Goal: Check status: Check status

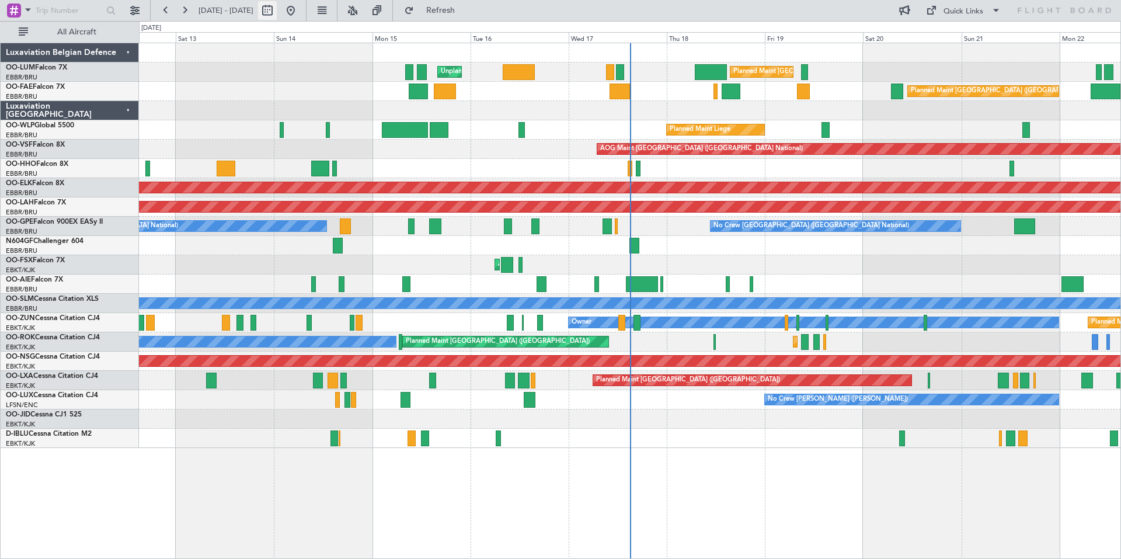
click at [277, 9] on button at bounding box center [267, 10] width 19 height 19
select select "9"
select select "2025"
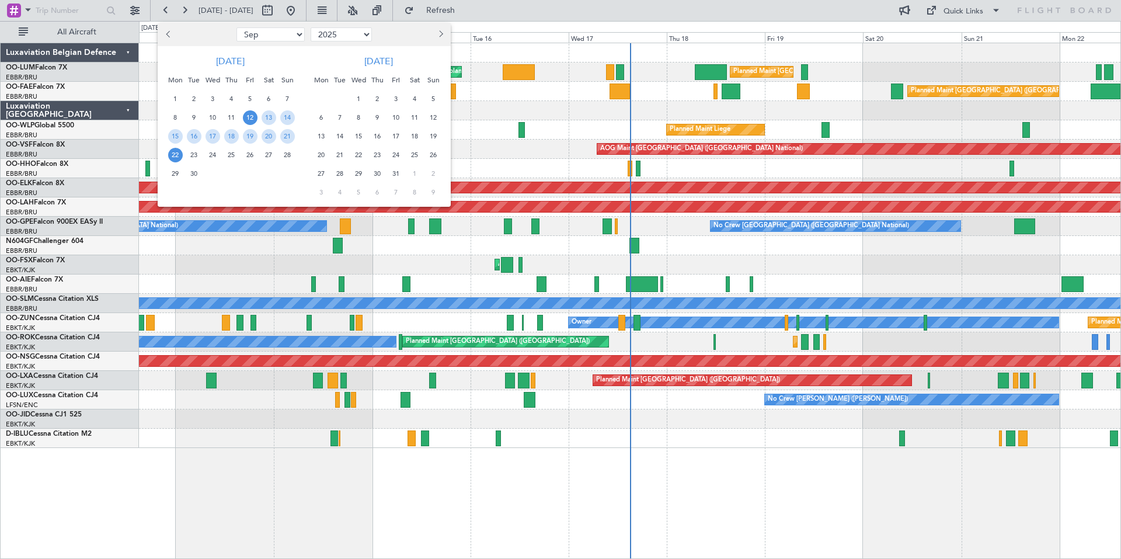
click at [401, 99] on span "3" at bounding box center [396, 99] width 15 height 15
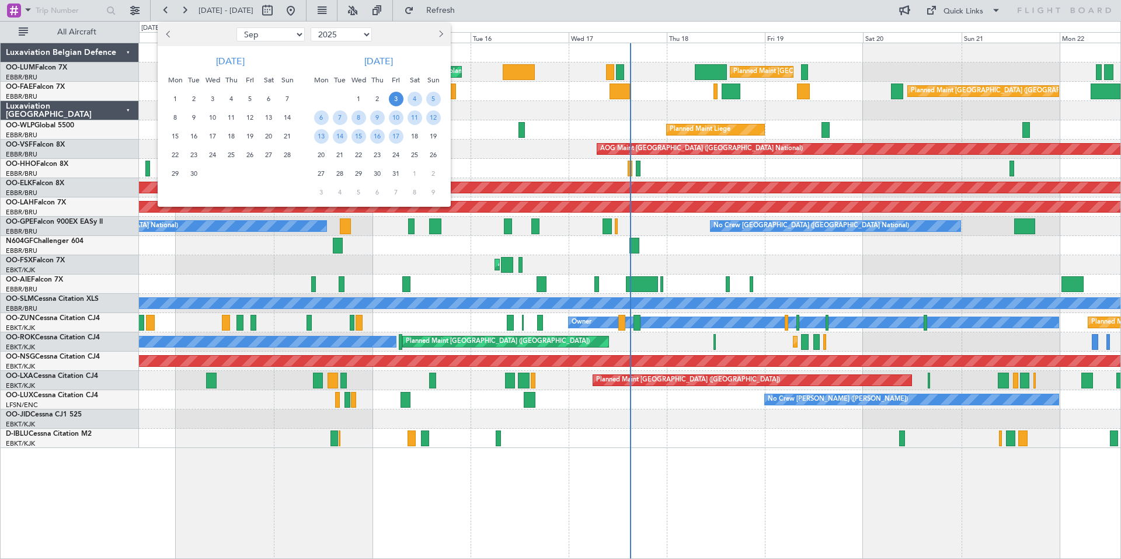
click at [401, 99] on span "3" at bounding box center [396, 99] width 15 height 15
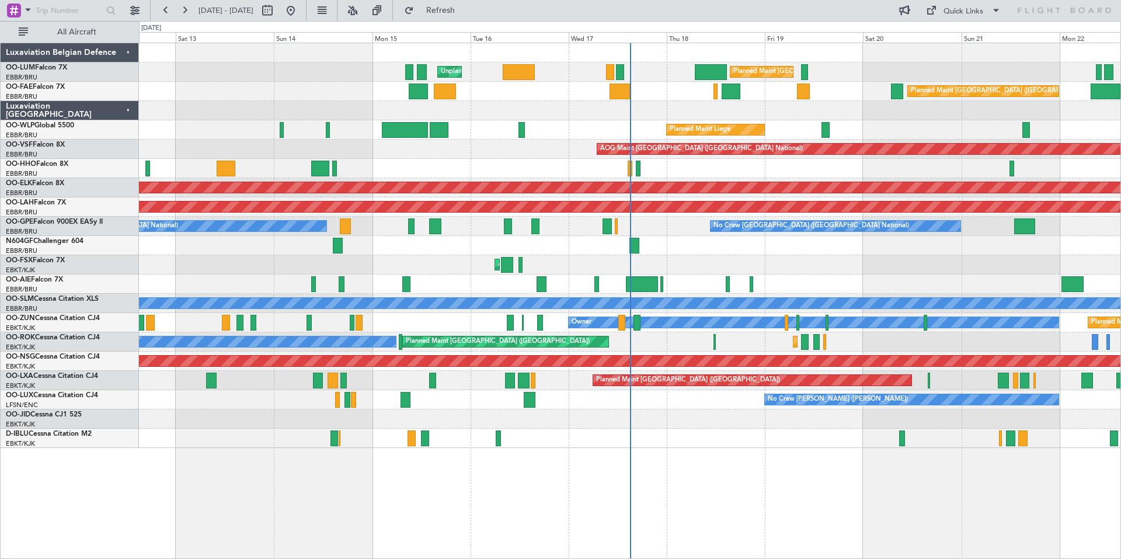
select select "10"
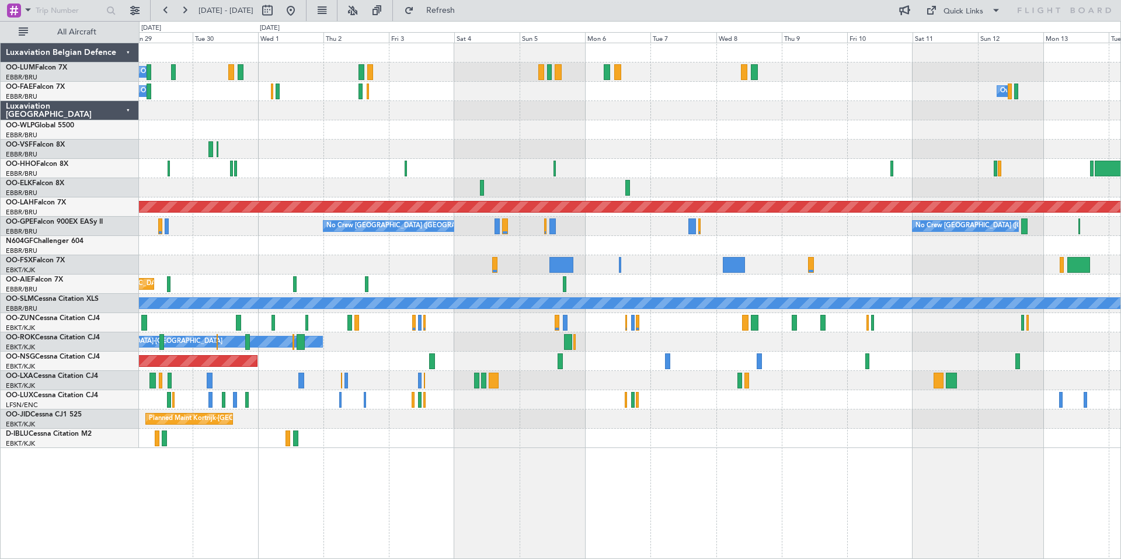
click at [687, 256] on div "Owner Melsbroek Air Base Owner [GEOGRAPHIC_DATA] Owner [GEOGRAPHIC_DATA] Planne…" at bounding box center [630, 245] width 982 height 405
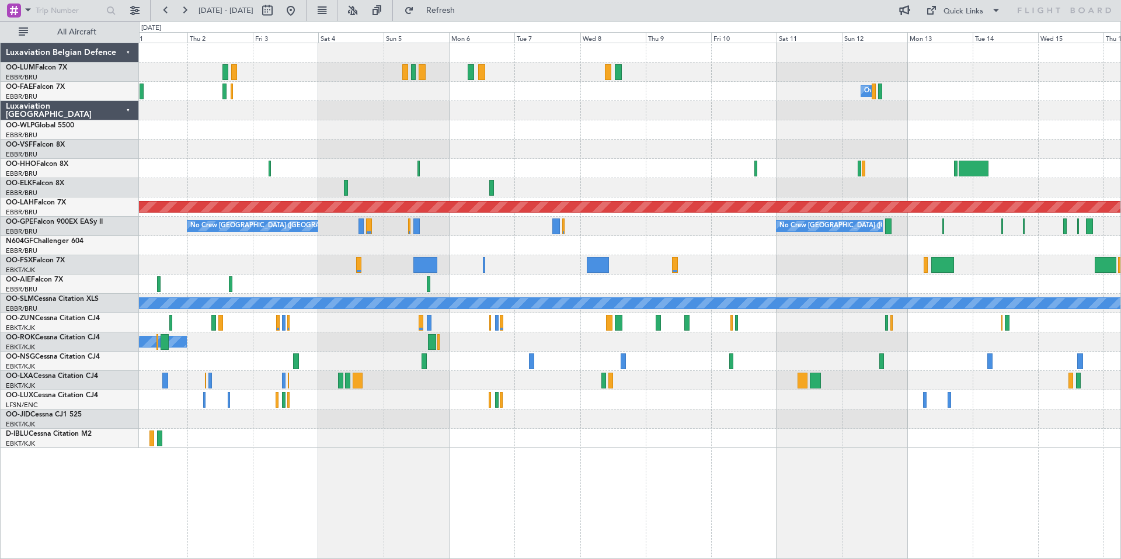
click at [722, 267] on div at bounding box center [630, 264] width 982 height 19
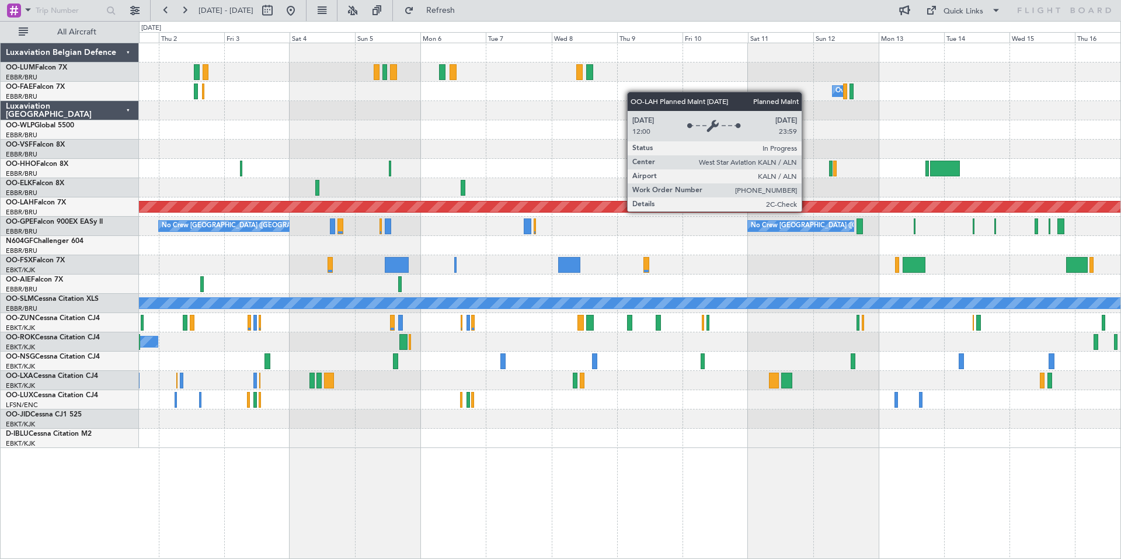
drag, startPoint x: 1046, startPoint y: 290, endPoint x: 805, endPoint y: 211, distance: 253.8
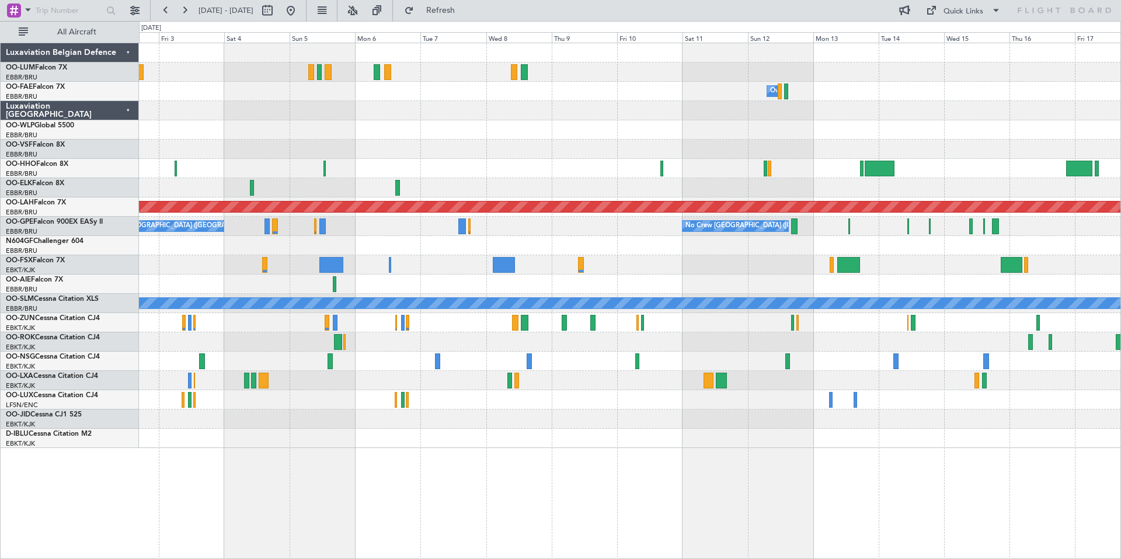
click at [829, 126] on div "Owner Melsbroek Air Base Owner [GEOGRAPHIC_DATA] Owner [GEOGRAPHIC_DATA] Planne…" at bounding box center [630, 245] width 982 height 405
